Goal: Information Seeking & Learning: Learn about a topic

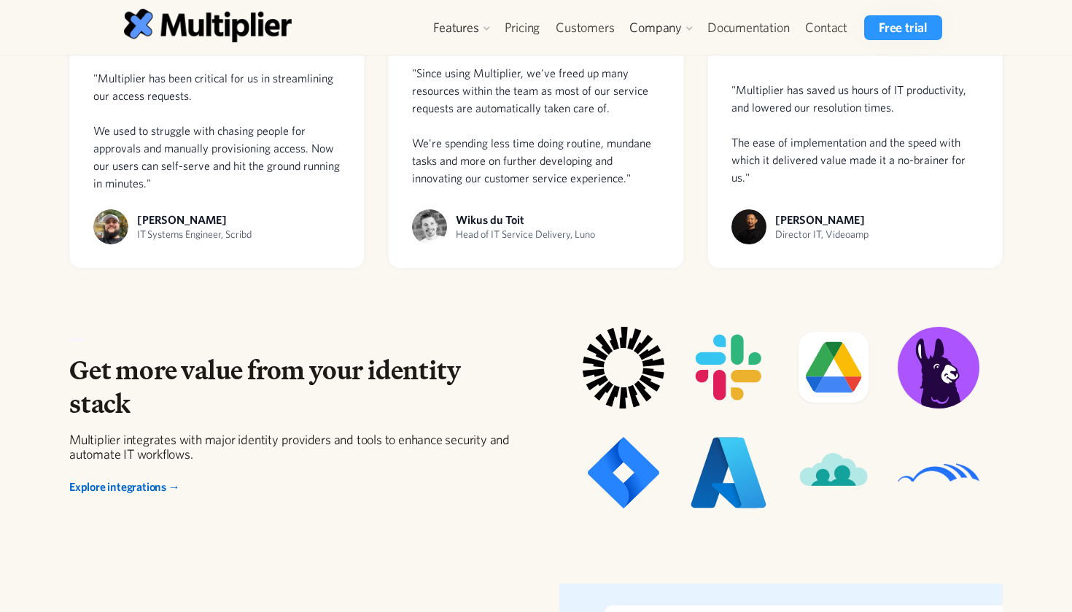
scroll to position [1175, 0]
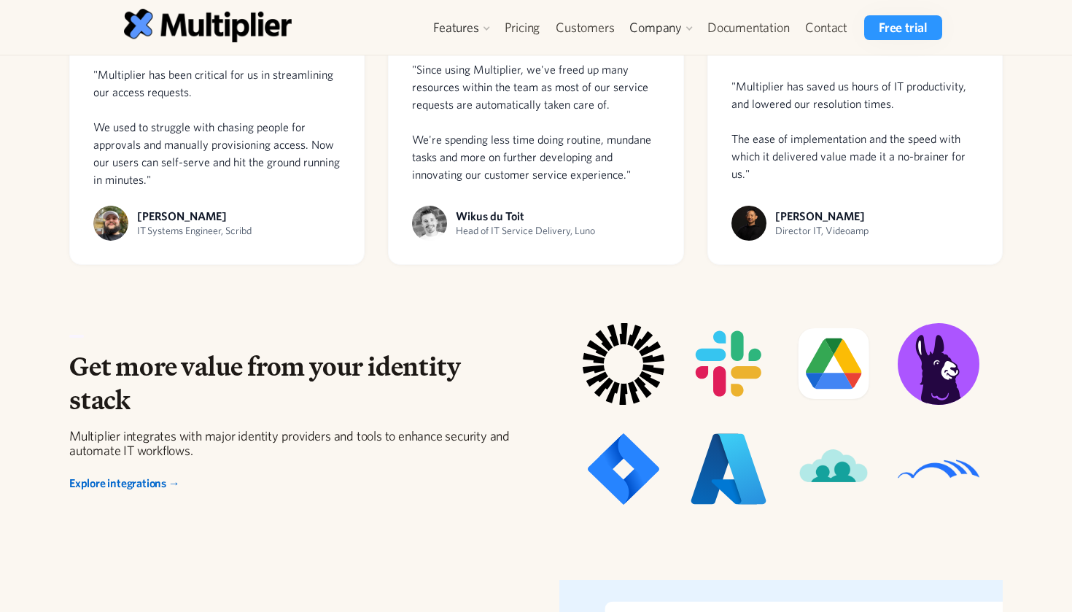
click at [316, 312] on div "Get more value from your identity stack Multiplier integrates with major identi…" at bounding box center [536, 416] width 934 height 233
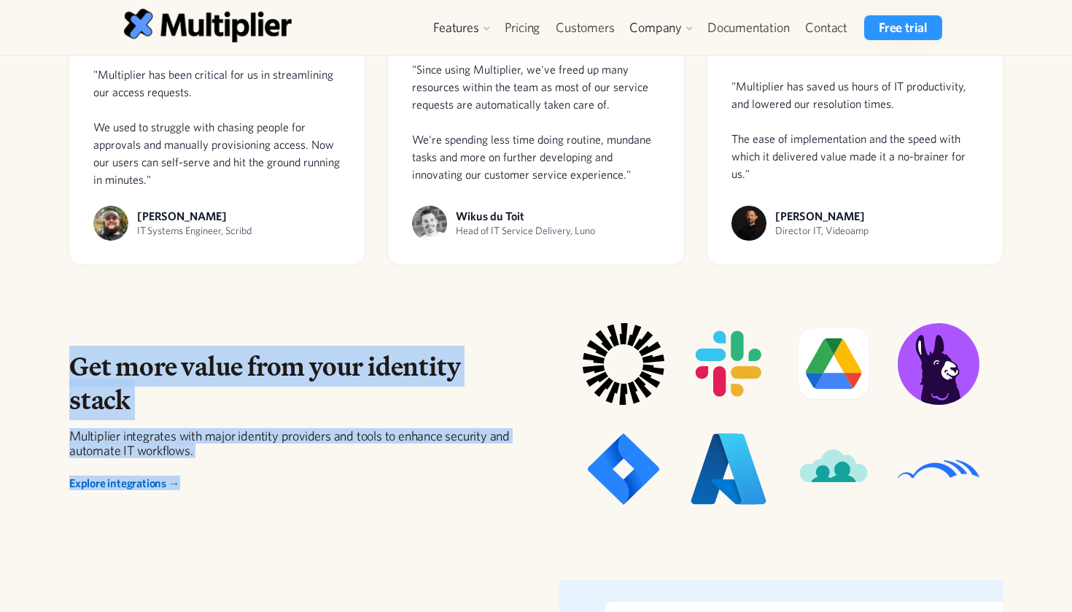
drag, startPoint x: 316, startPoint y: 312, endPoint x: 376, endPoint y: 507, distance: 204.0
click at [378, 507] on div "Get more value from your identity stack Multiplier integrates with major identi…" at bounding box center [536, 416] width 934 height 233
click at [376, 507] on div "Get more value from your identity stack Multiplier integrates with major identi…" at bounding box center [536, 416] width 934 height 233
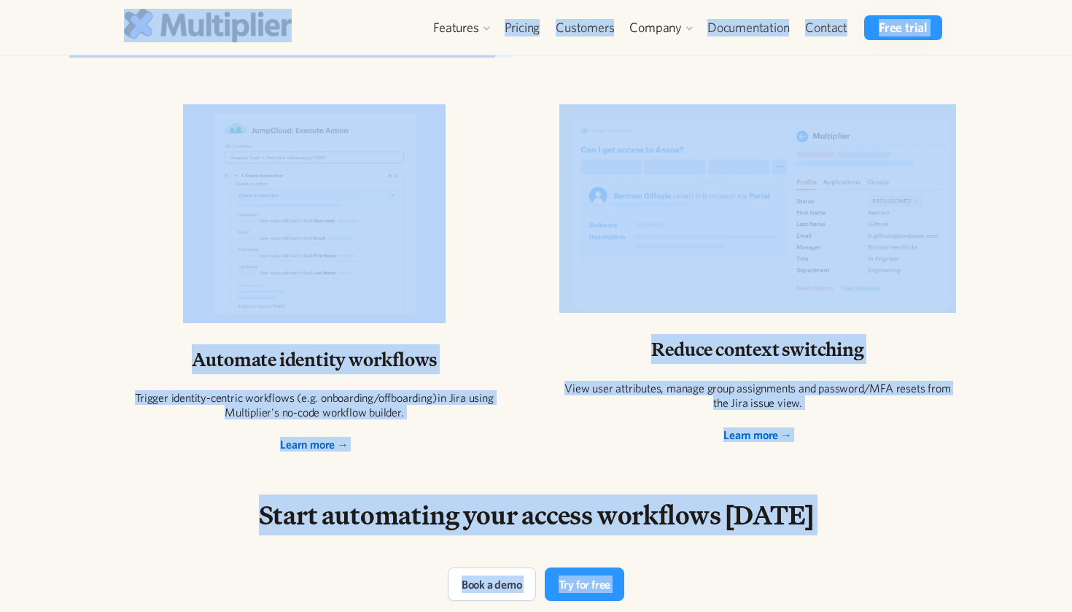
scroll to position [2651, 0]
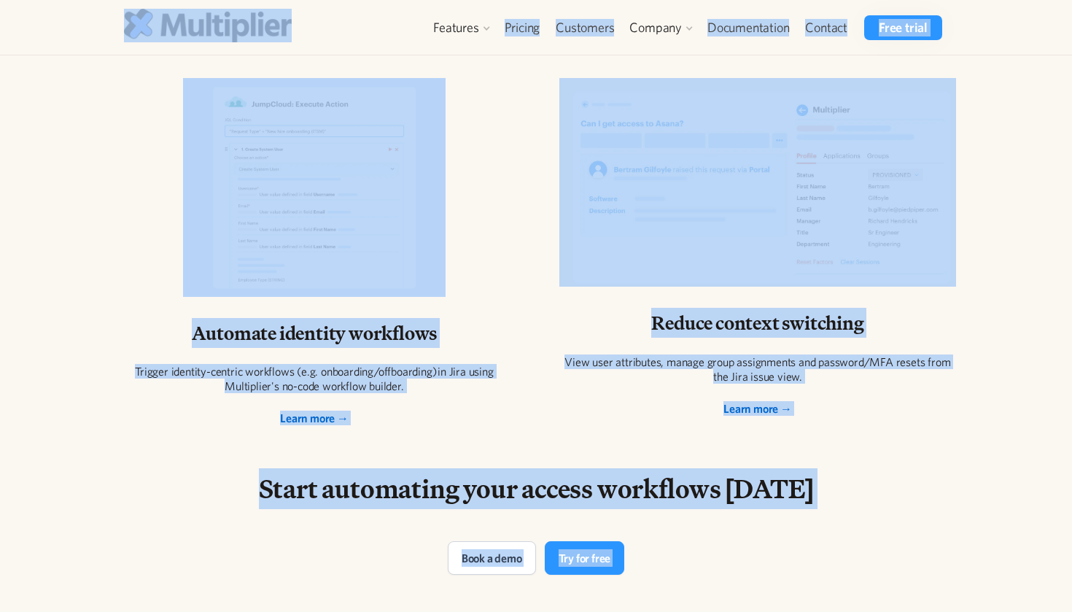
drag, startPoint x: 95, startPoint y: 15, endPoint x: 916, endPoint y: 611, distance: 1014.5
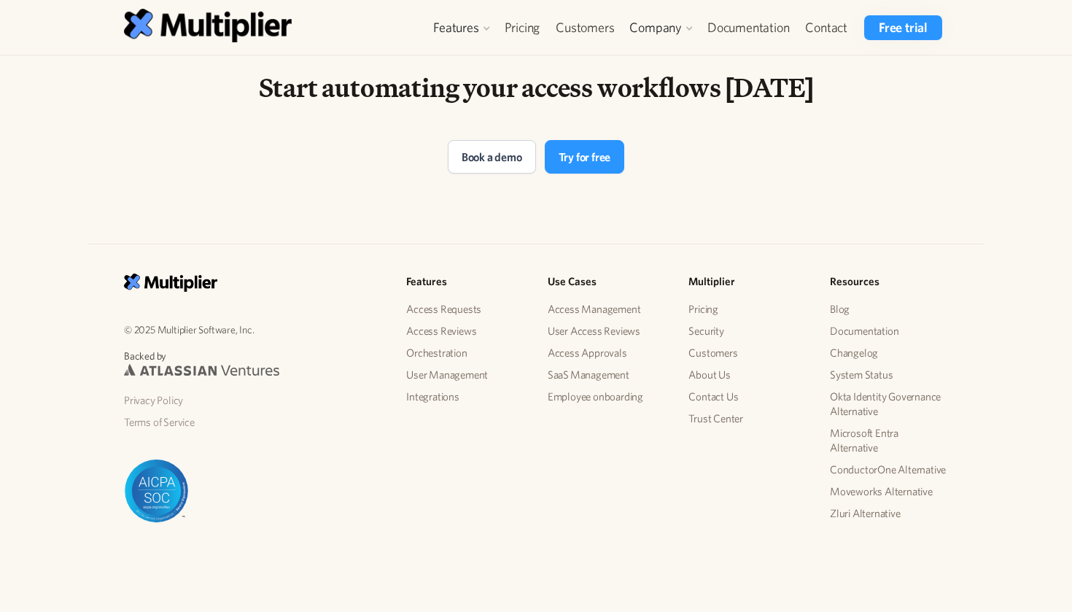
scroll to position [3050, 0]
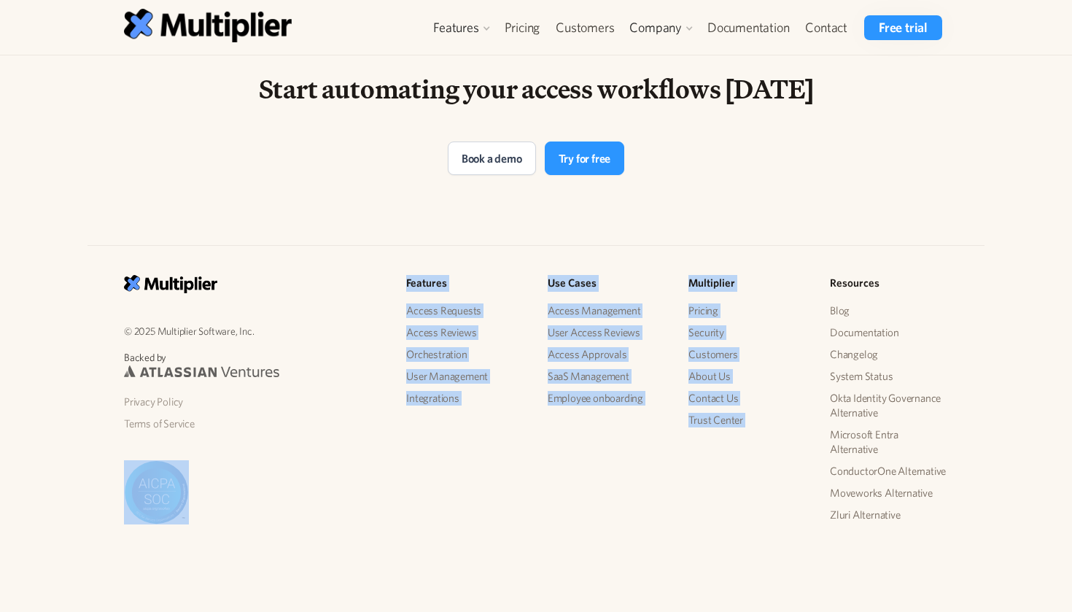
drag, startPoint x: 965, startPoint y: 253, endPoint x: 150, endPoint y: 578, distance: 877.9
click at [150, 578] on div "© 2025 Multiplier Software, Inc. Backed by Privacy Policy Terms of Service Feat…" at bounding box center [536, 406] width 1072 height 416
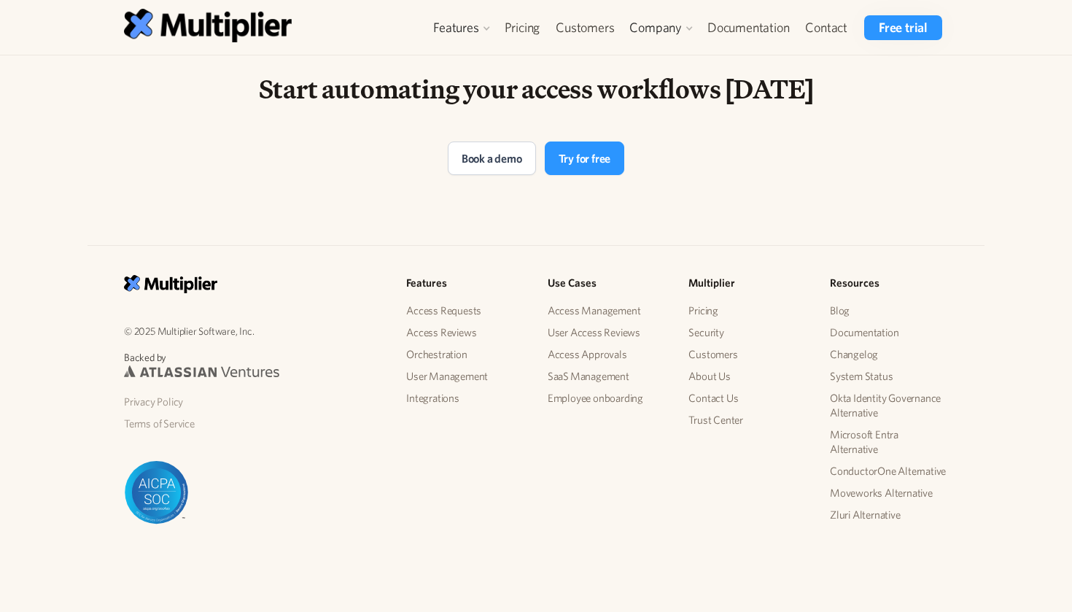
click at [152, 572] on div "© 2025 Multiplier Software, Inc. Backed by Privacy Policy Terms of Service Feat…" at bounding box center [536, 406] width 1072 height 416
click at [716, 310] on link "Pricing" at bounding box center [748, 311] width 118 height 22
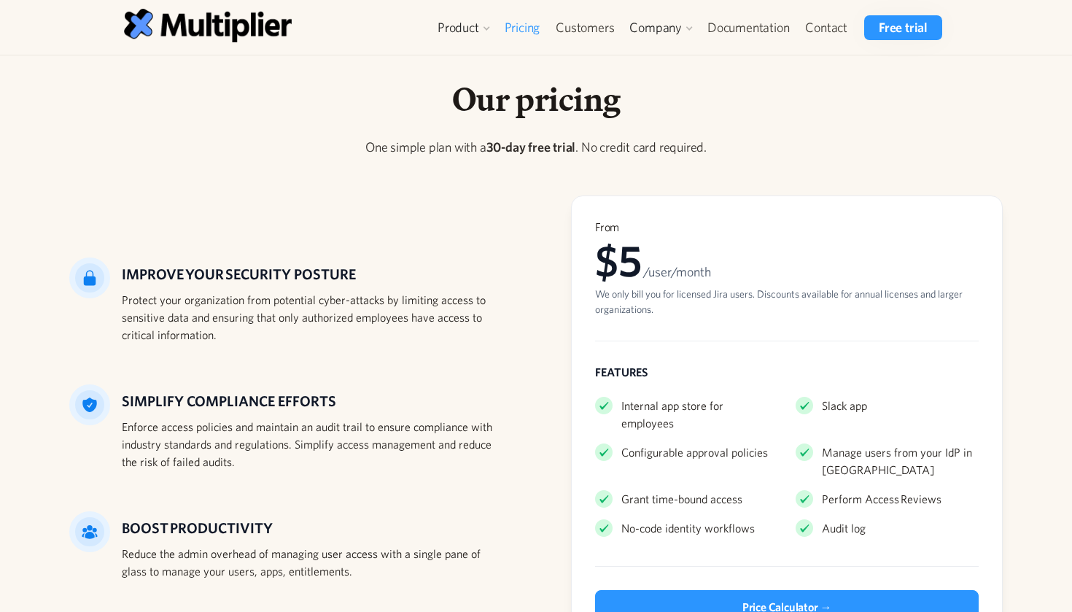
click at [498, 185] on p "‍" at bounding box center [536, 179] width 934 height 20
